Goal: Task Accomplishment & Management: Use online tool/utility

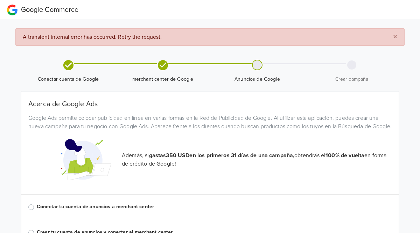
scroll to position [42, 0]
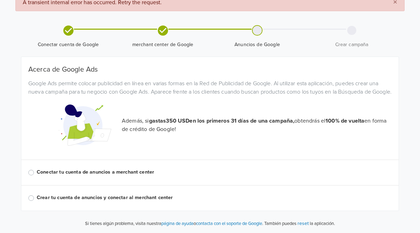
click at [37, 174] on label "Conectar tu cuenta de anuncios a merchant center" at bounding box center [214, 173] width 355 height 8
click at [0, 0] on input "Conectar tu cuenta de anuncios a merchant center" at bounding box center [0, 0] width 0 height 0
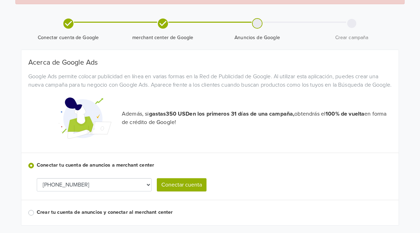
click at [84, 190] on select "[PHONE_NUMBER] 199-992-7033 [PHONE_NUMBER] 616-101-8698 [PHONE_NUMBER] [PHONE_N…" at bounding box center [94, 185] width 115 height 13
click at [97, 192] on select "[PHONE_NUMBER] 199-992-7033 [PHONE_NUMBER] 616-101-8698 [PHONE_NUMBER] [PHONE_N…" at bounding box center [94, 185] width 115 height 13
click at [288, 170] on div "Conectar tu cuenta de anuncios a merchant center" at bounding box center [209, 166] width 363 height 8
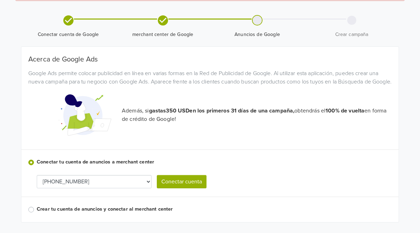
scroll to position [46, 0]
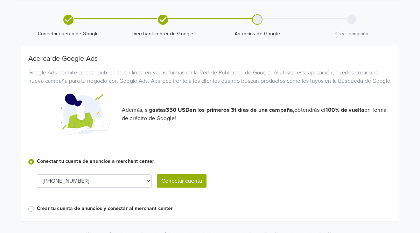
click at [83, 184] on select "[PHONE_NUMBER] 199-992-7033 [PHONE_NUMBER] 616-101-8698 [PHONE_NUMBER] [PHONE_N…" at bounding box center [94, 181] width 115 height 13
select select "4822162033"
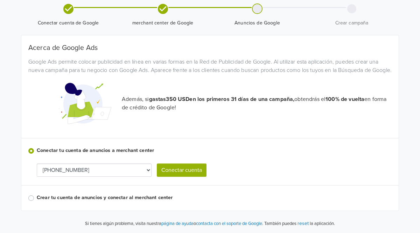
click at [195, 170] on button "Conectar cuenta" at bounding box center [182, 170] width 50 height 13
select select "4822162033"
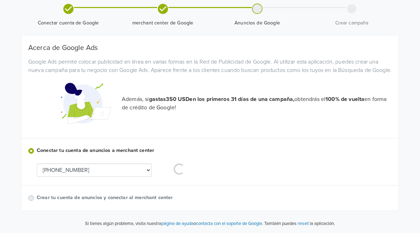
scroll to position [0, 0]
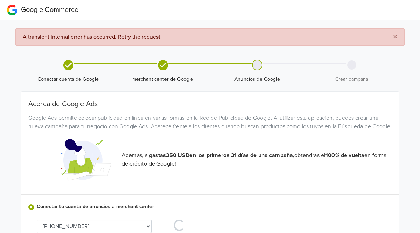
select select "4822162033"
